Goal: Transaction & Acquisition: Book appointment/travel/reservation

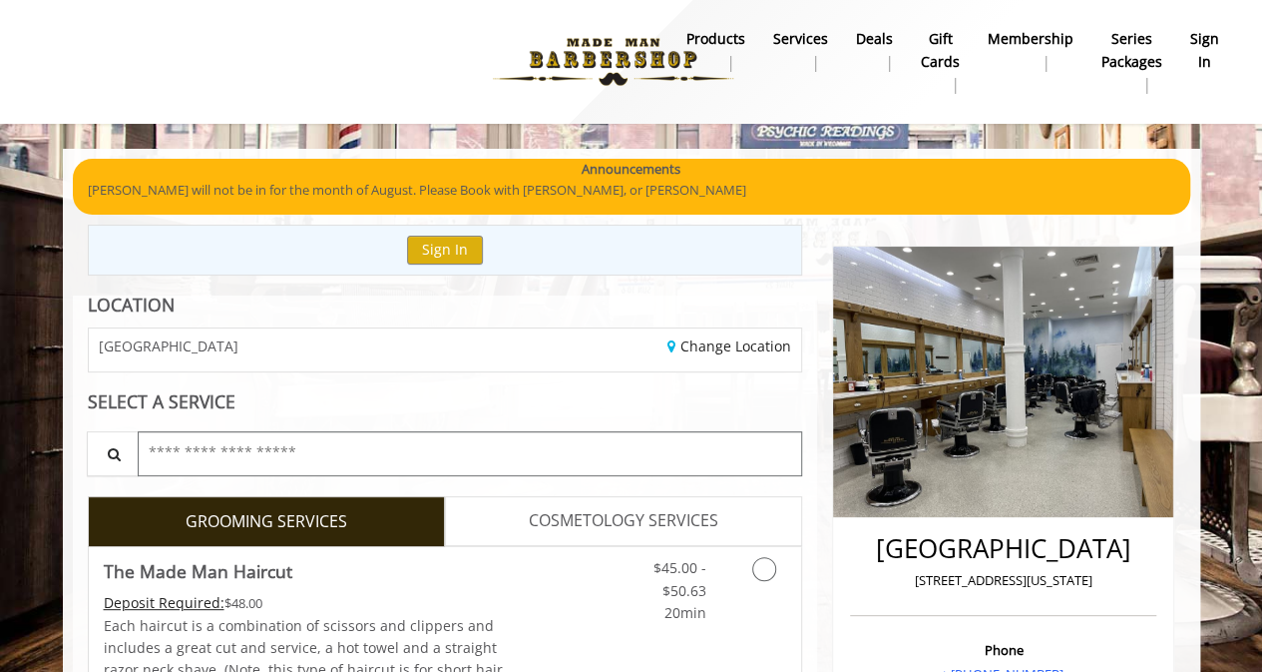
click at [275, 450] on input "text" at bounding box center [471, 453] width 666 height 45
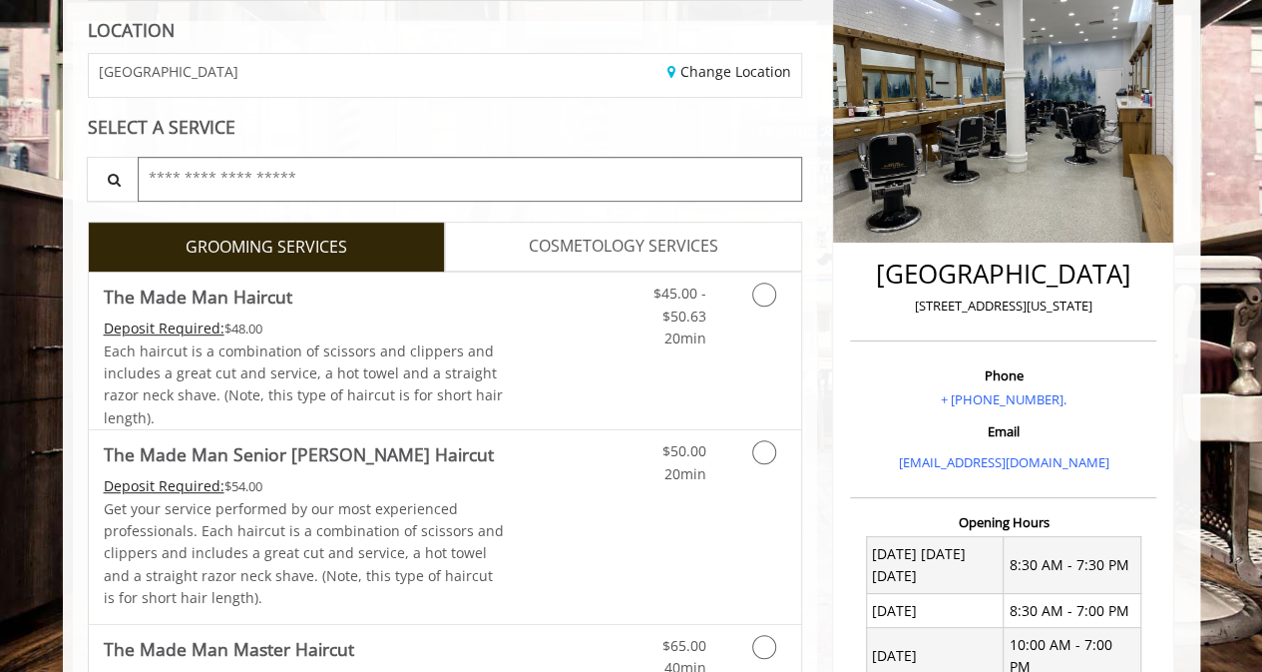
scroll to position [302, 0]
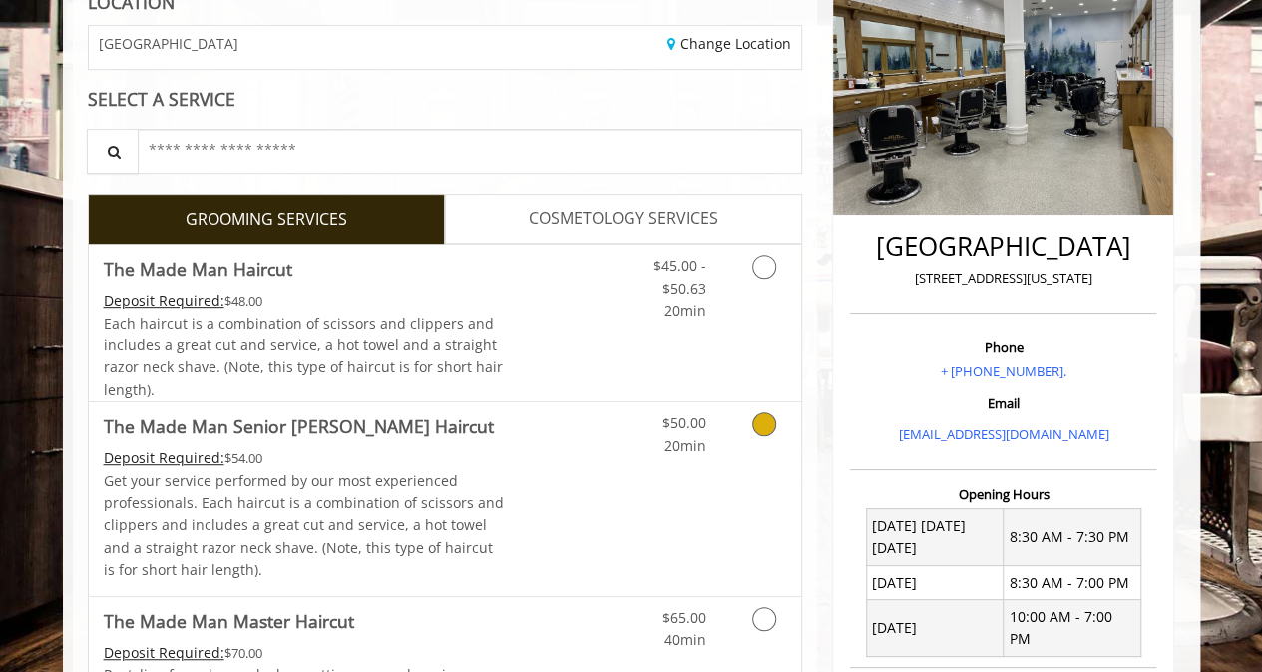
click at [762, 425] on icon "Grooming services" at bounding box center [764, 424] width 24 height 24
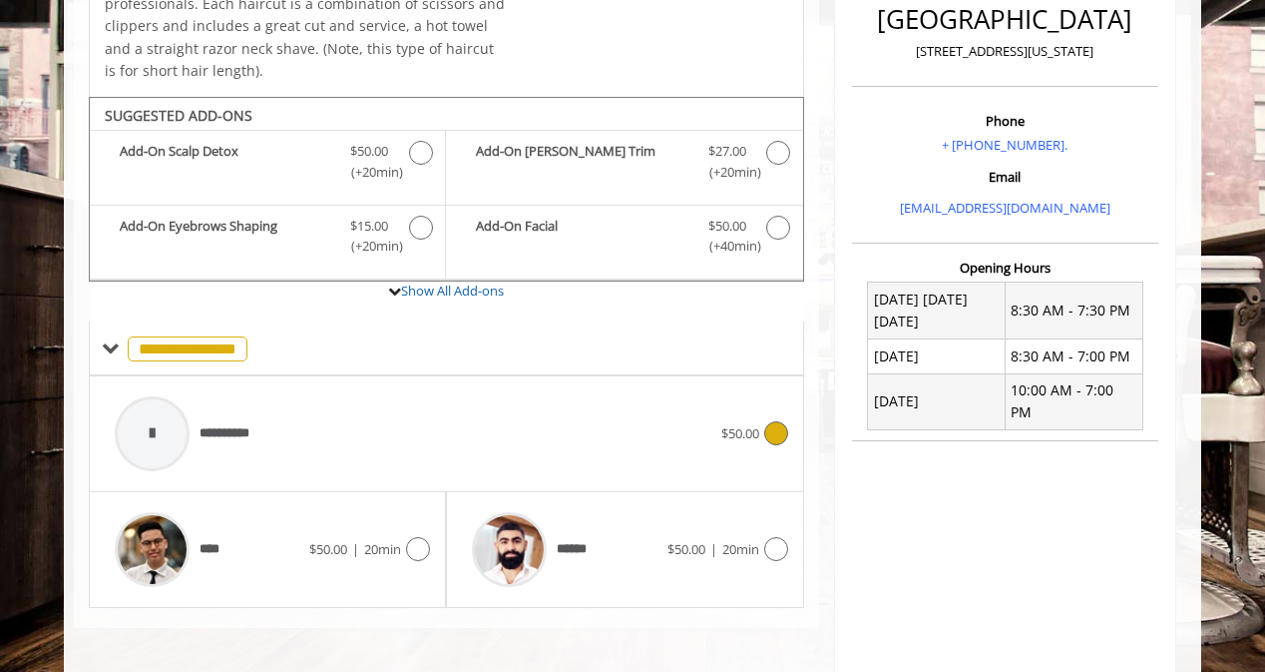
scroll to position [623, 0]
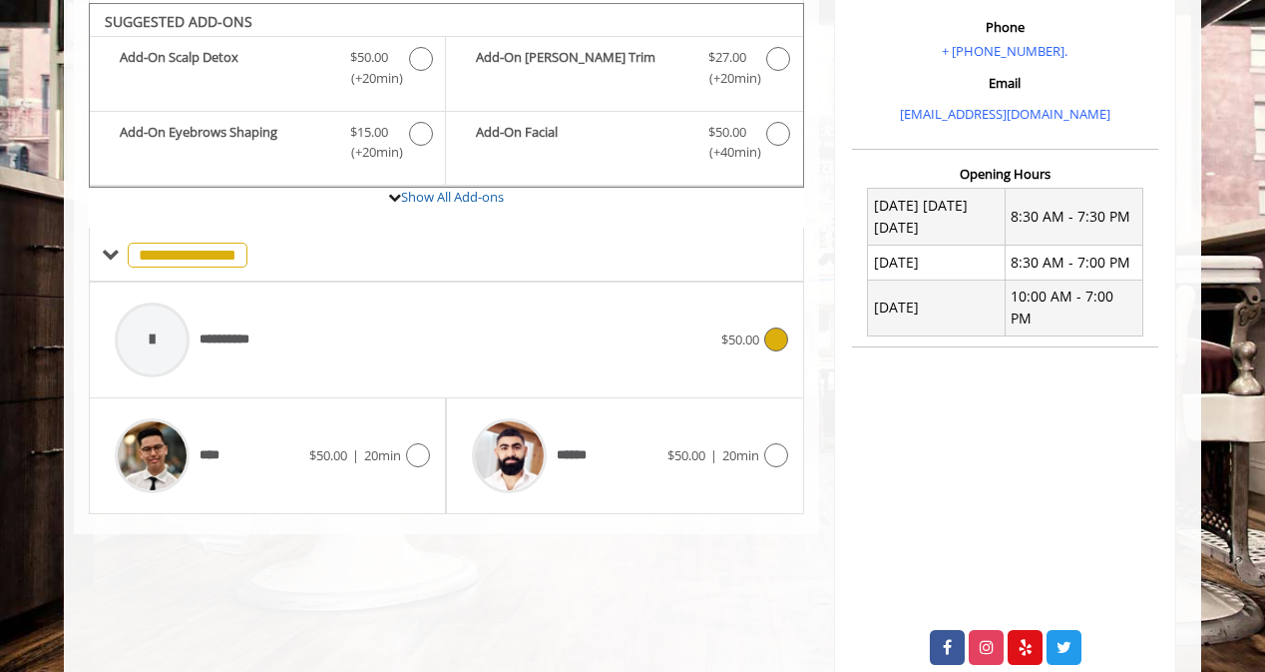
click at [778, 327] on icon at bounding box center [776, 339] width 24 height 24
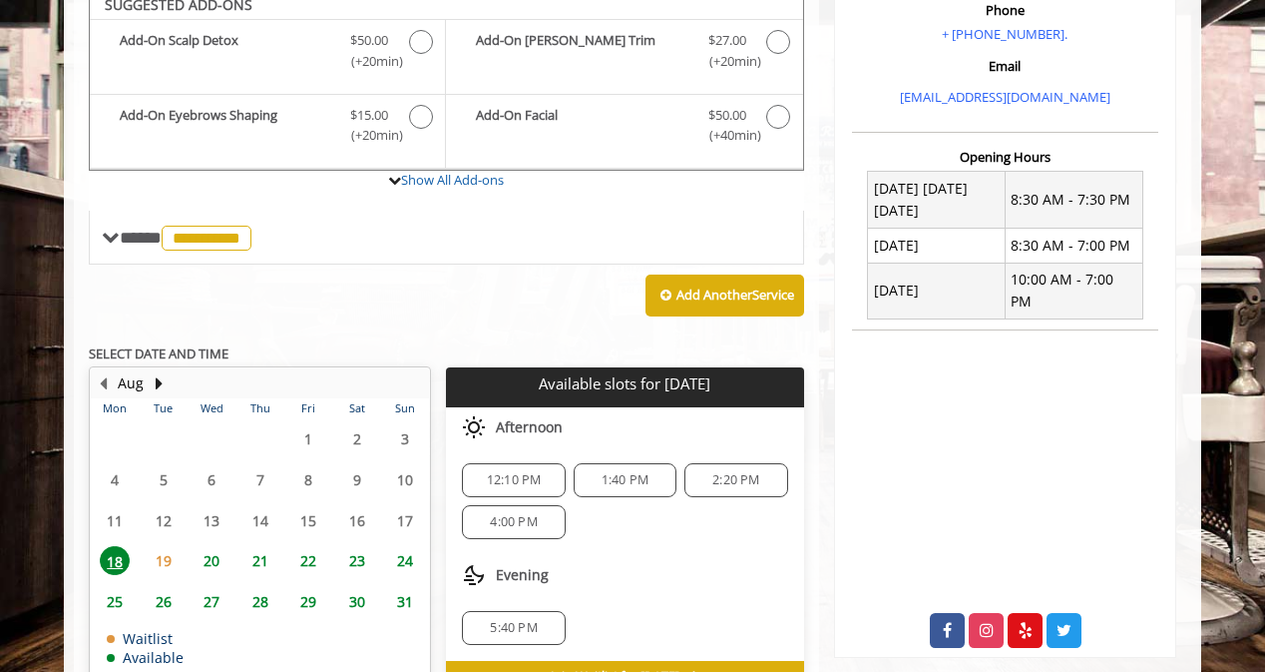
scroll to position [624, 0]
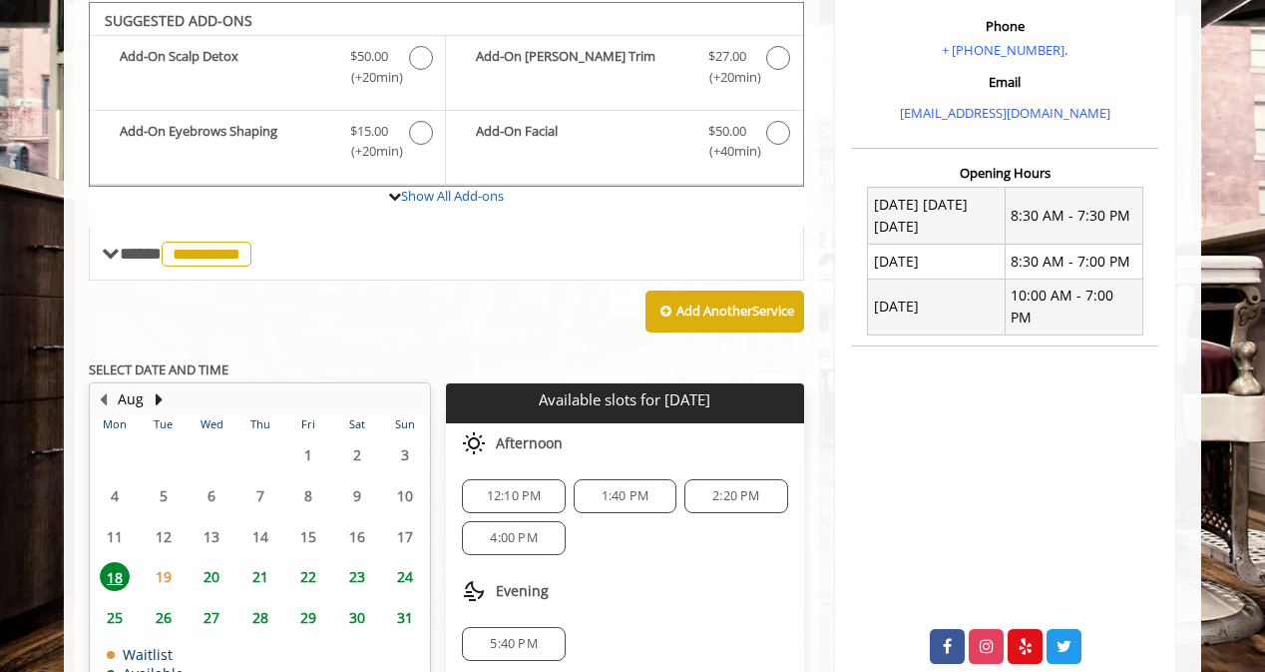
click at [525, 480] on div "12:10 PM" at bounding box center [513, 496] width 103 height 34
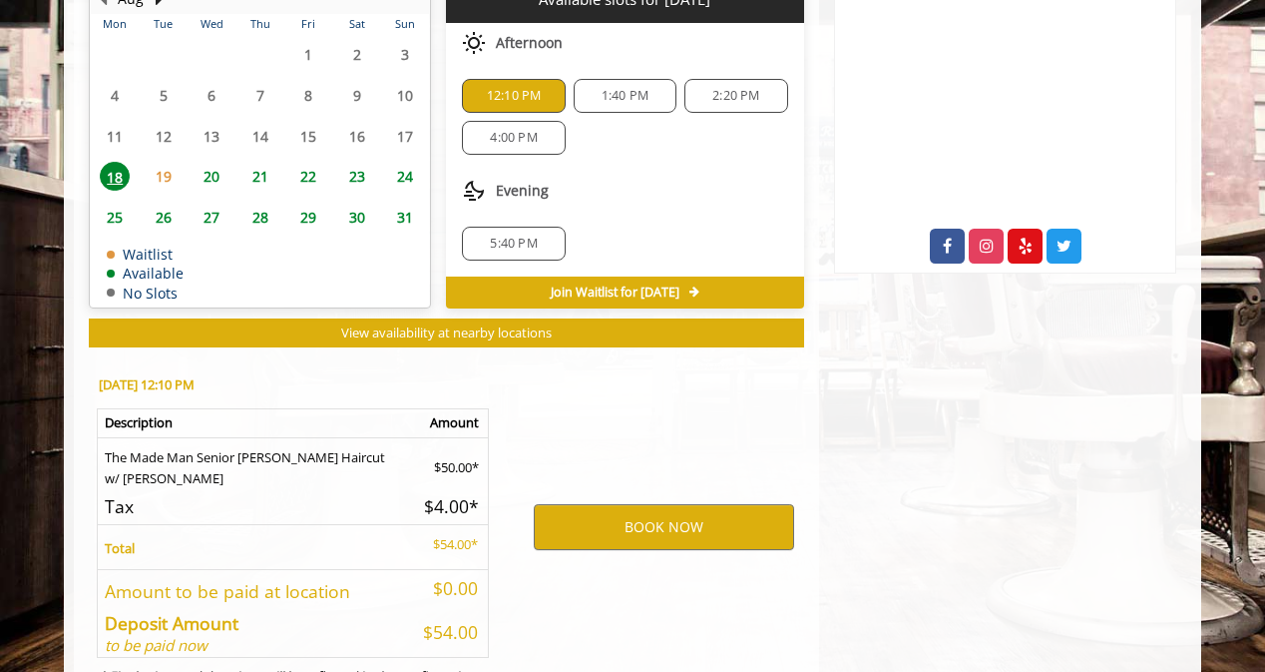
scroll to position [1110, 0]
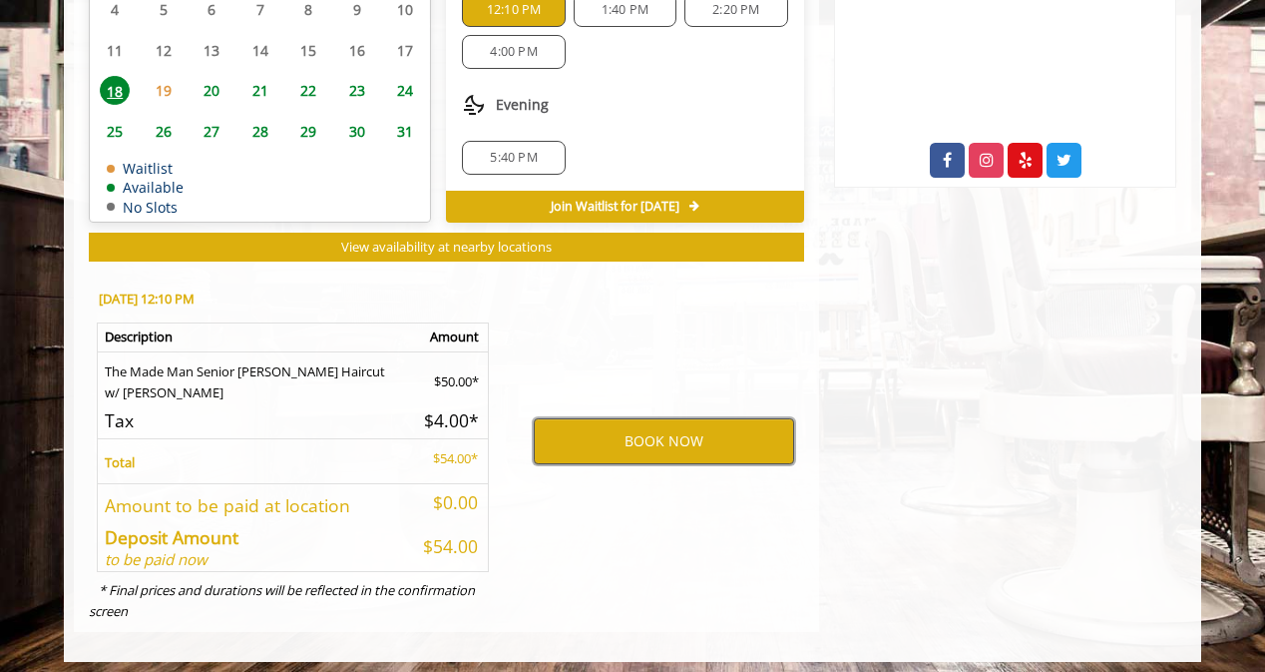
click at [673, 442] on button "BOOK NOW" at bounding box center [664, 441] width 260 height 46
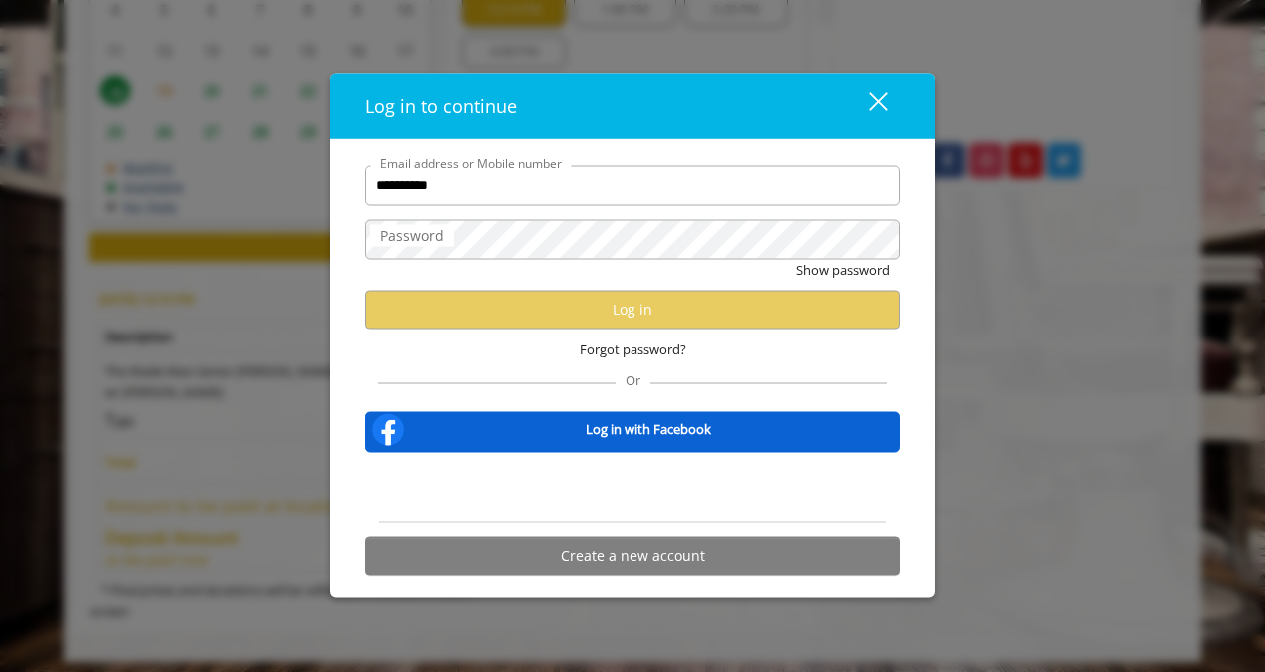
type input "**********"
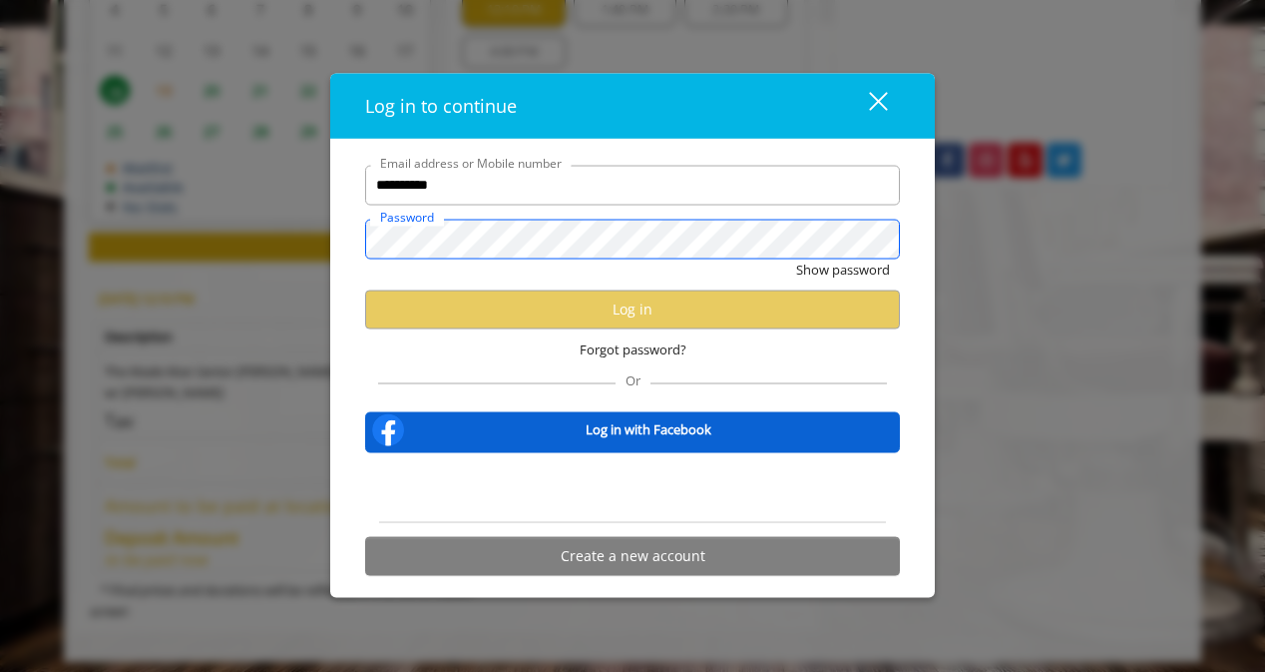
scroll to position [0, 0]
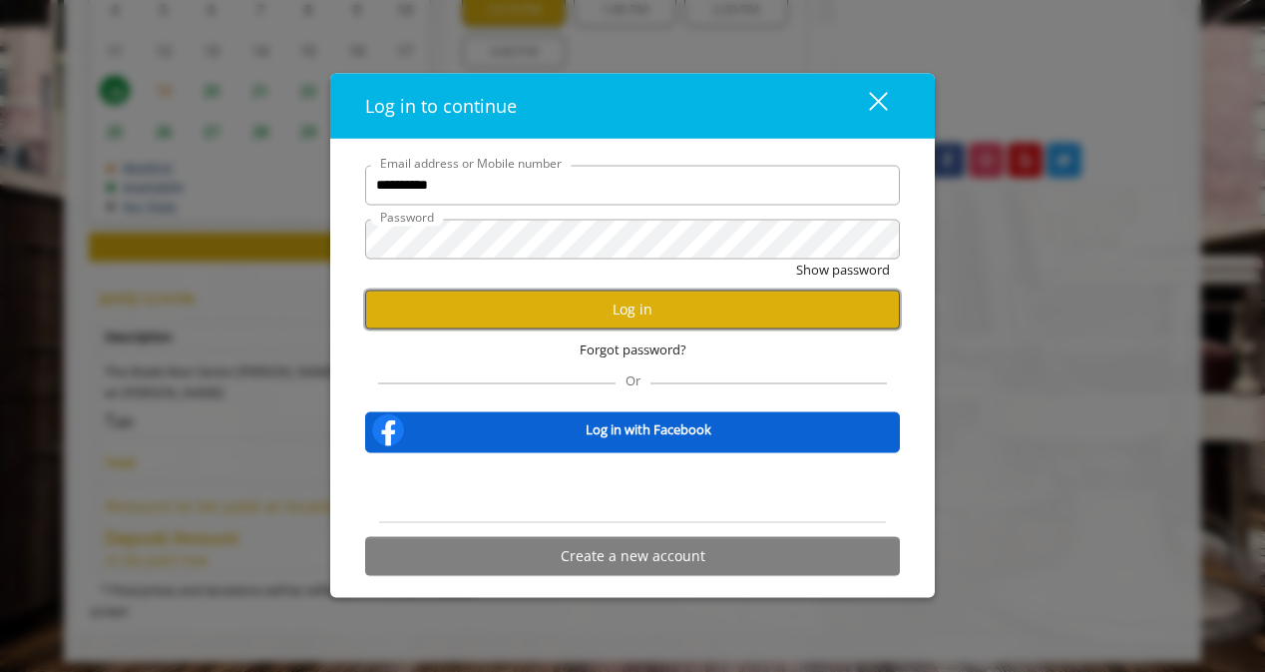
click at [627, 319] on button "Log in" at bounding box center [632, 308] width 535 height 39
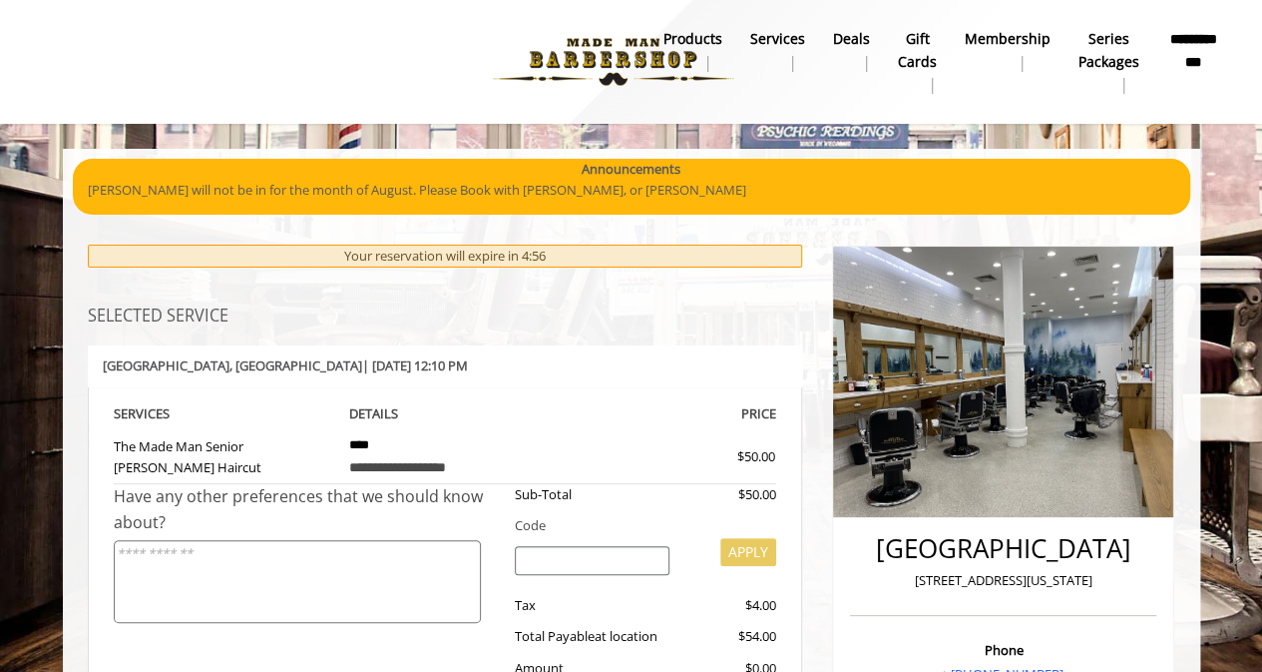
click at [89, 552] on div "**********" at bounding box center [445, 575] width 715 height 379
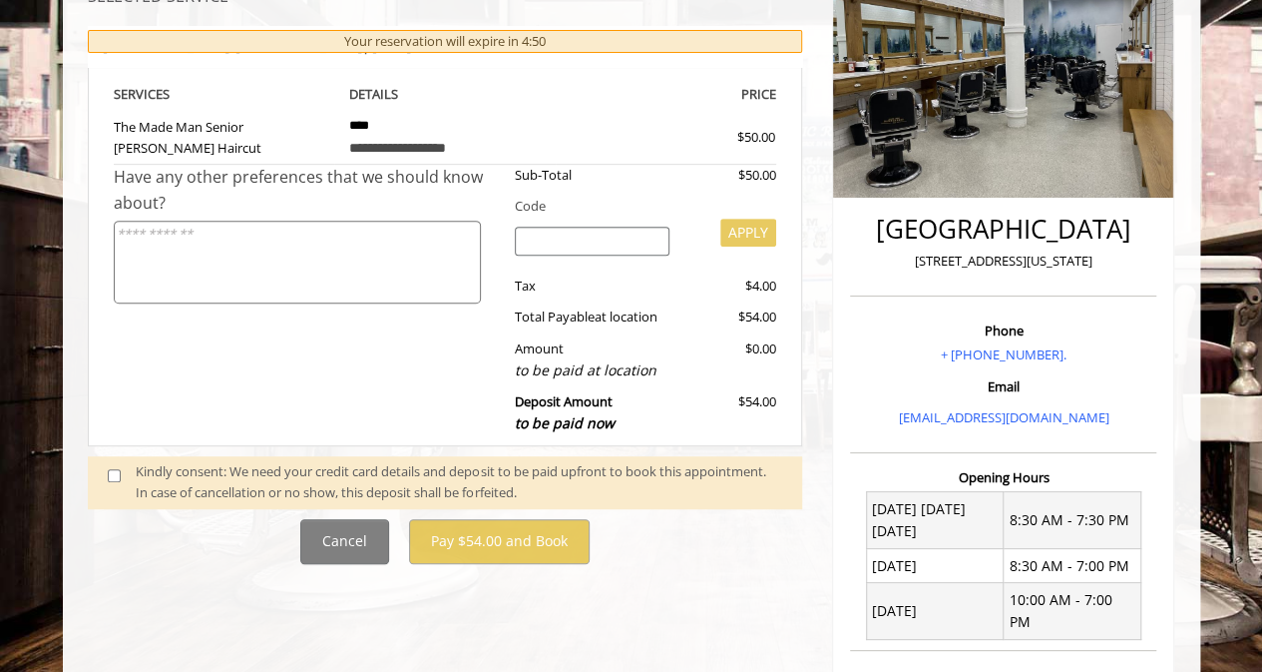
scroll to position [440, 0]
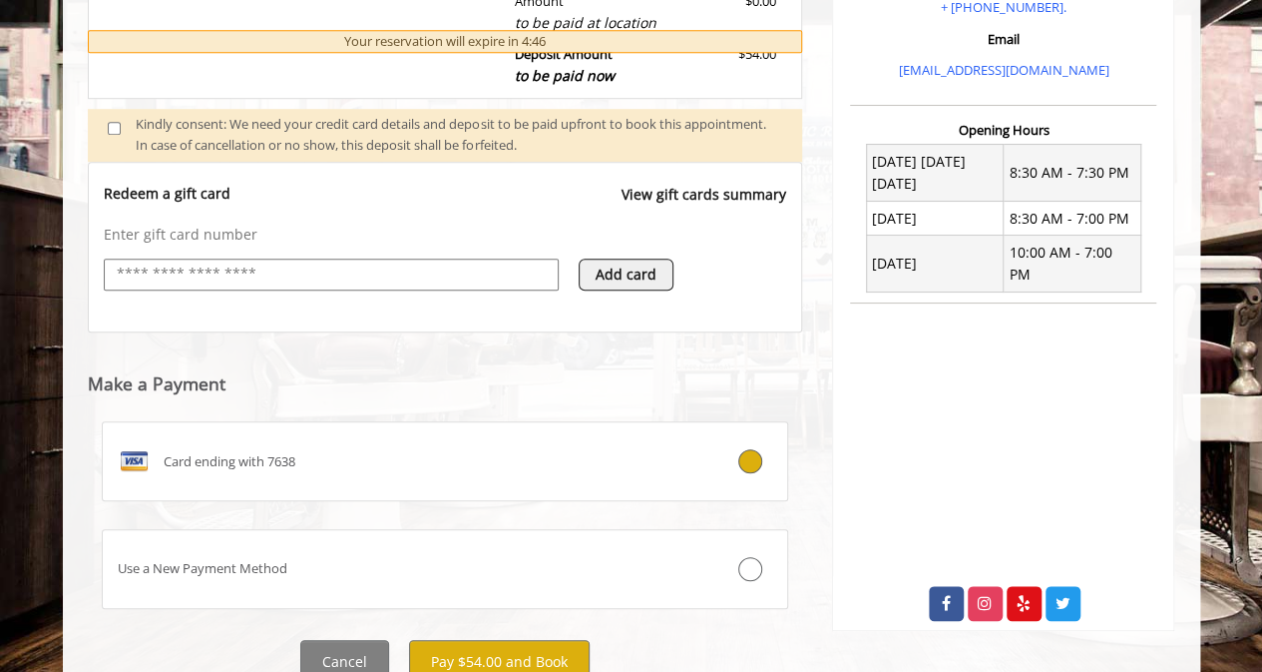
scroll to position [745, 0]
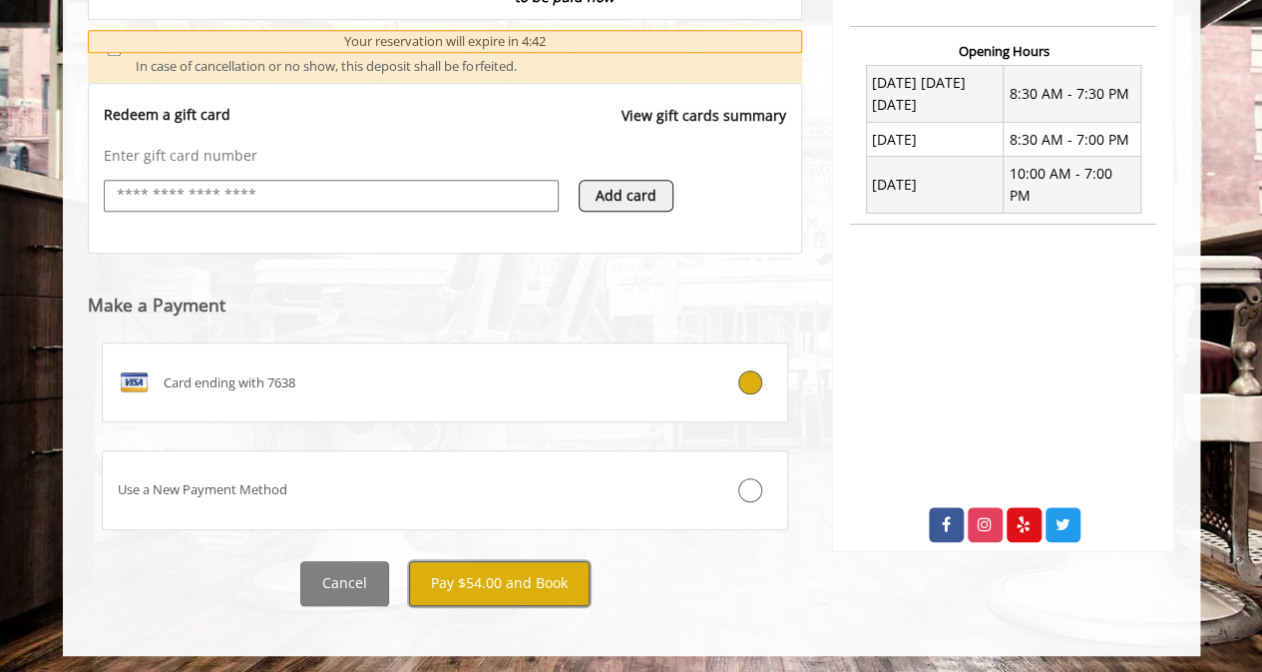
click at [556, 590] on button "Pay $54.00 and Book" at bounding box center [499, 583] width 181 height 45
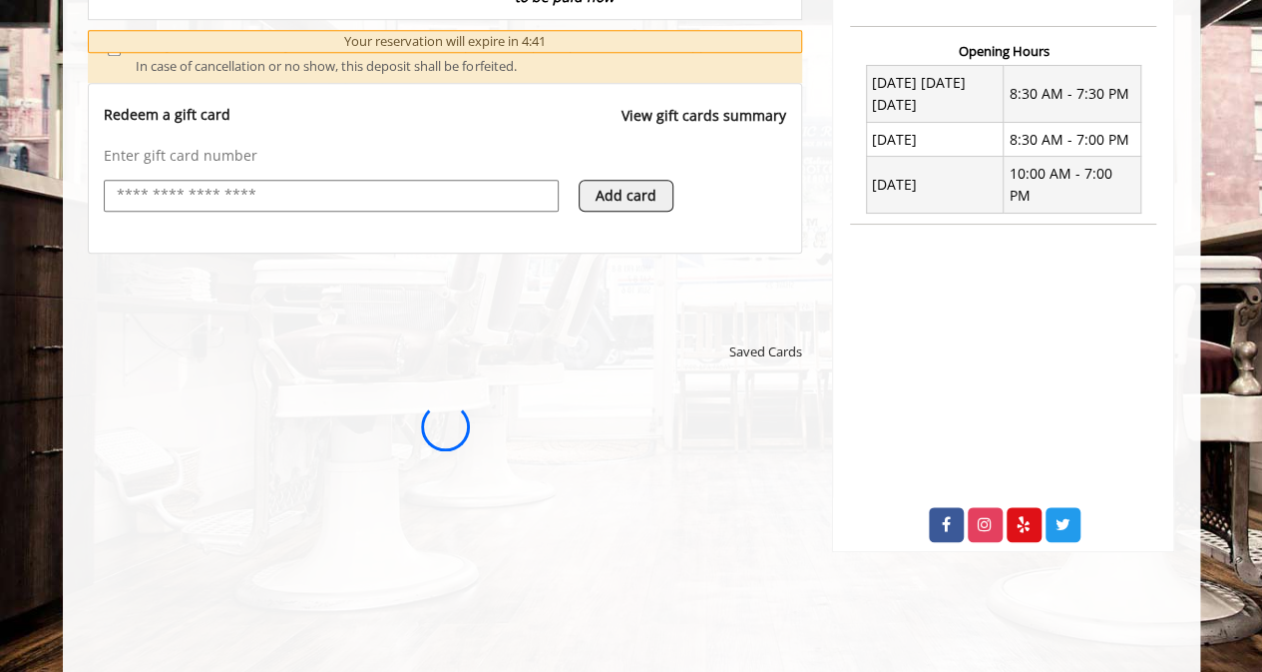
scroll to position [0, 0]
